Goal: Information Seeking & Learning: Learn about a topic

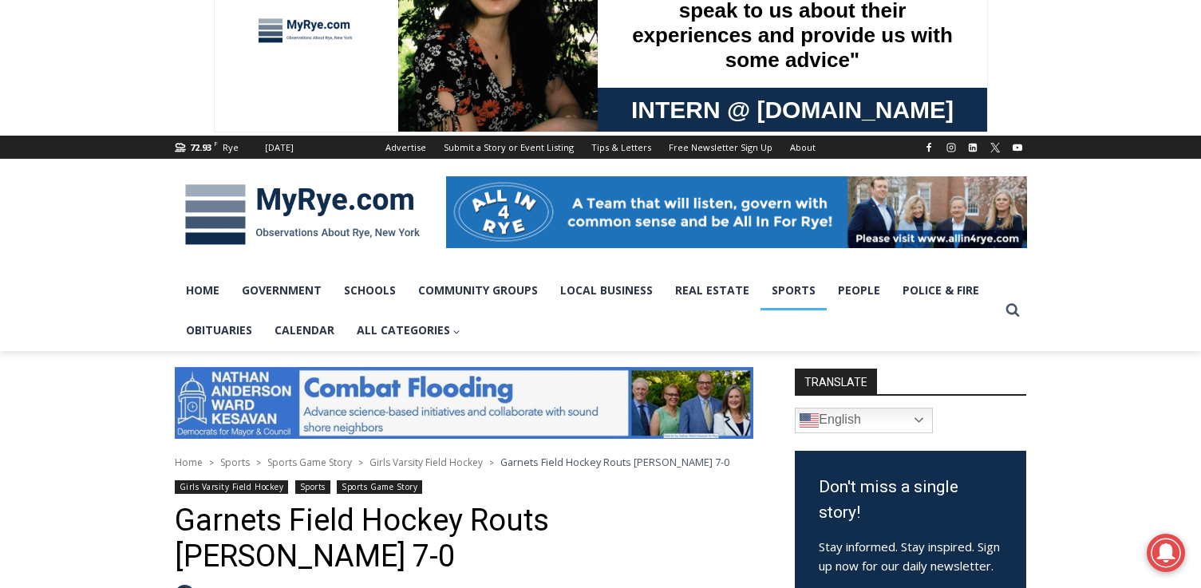
click at [780, 295] on link "Sports" at bounding box center [793, 291] width 66 height 40
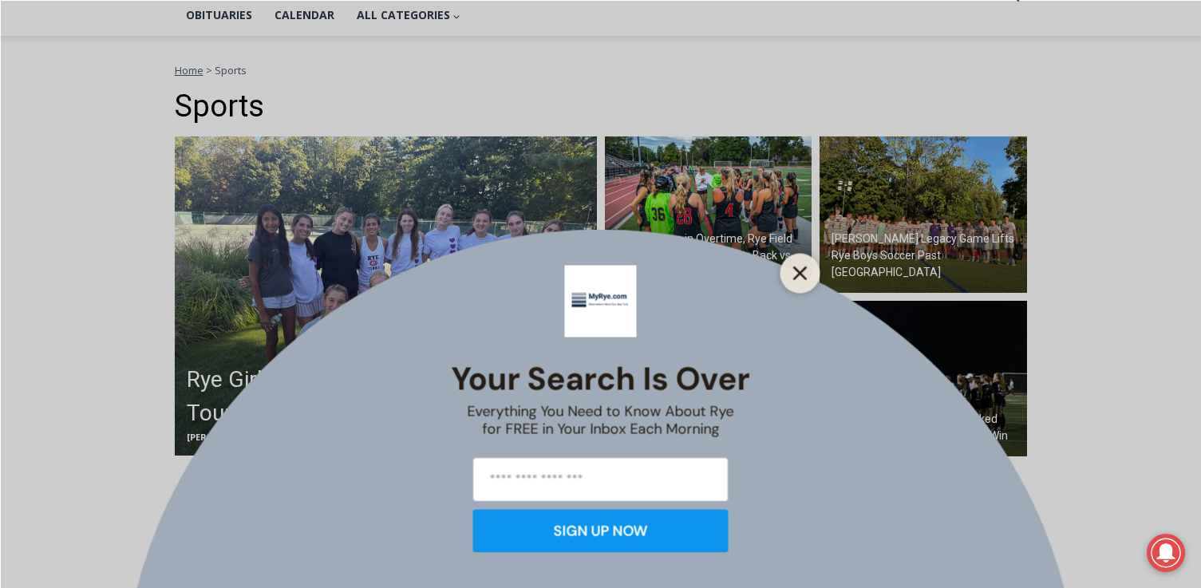
click at [804, 274] on icon "Close" at bounding box center [800, 273] width 14 height 14
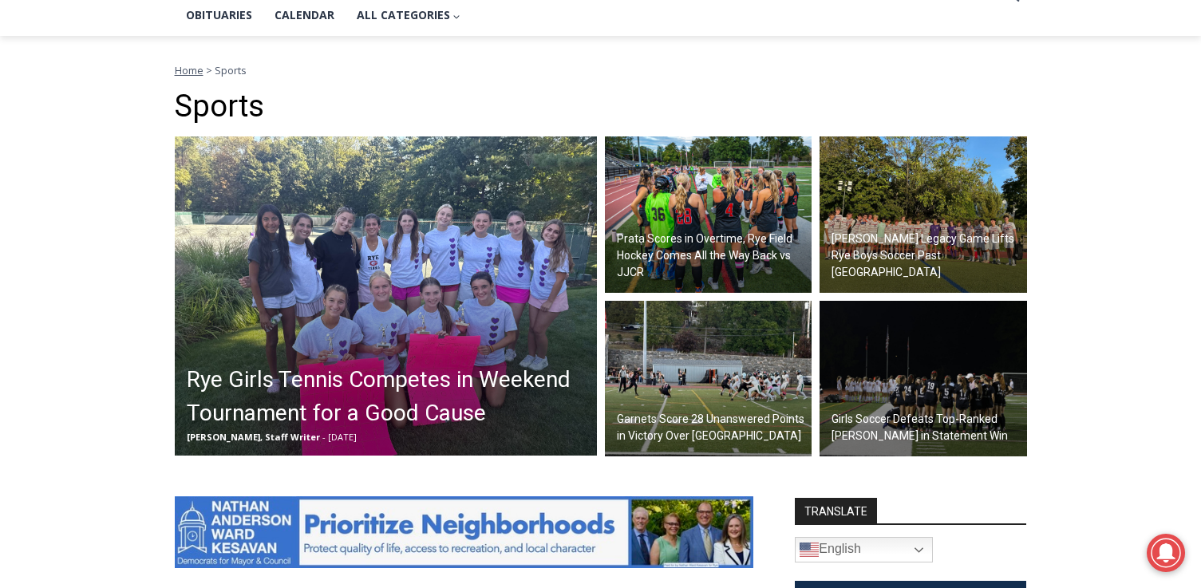
click at [729, 242] on h2 "Prata Scores in Overtime, Rye Field Hockey Comes All the Way Back vs JJCR" at bounding box center [713, 256] width 192 height 50
